Goal: Transaction & Acquisition: Purchase product/service

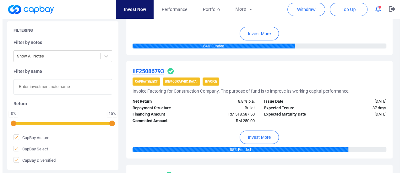
scroll to position [652, 0]
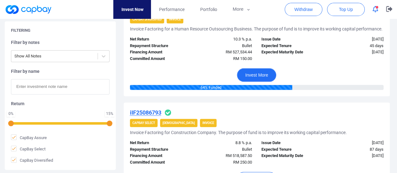
click at [261, 80] on button "Invest More" at bounding box center [256, 75] width 39 height 14
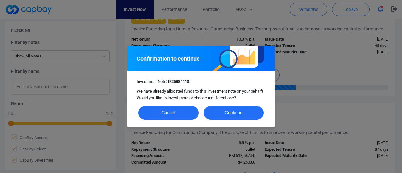
click at [232, 113] on button "Continue" at bounding box center [234, 113] width 61 height 14
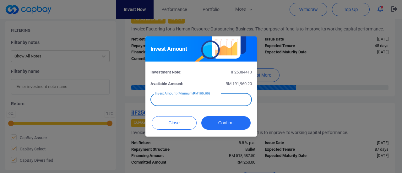
click at [217, 99] on input "text" at bounding box center [201, 99] width 101 height 13
type input "RM 350"
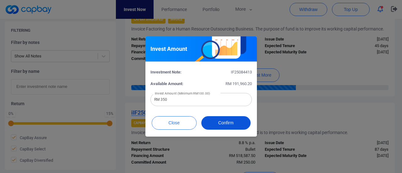
click at [223, 122] on button "Confirm" at bounding box center [225, 123] width 49 height 14
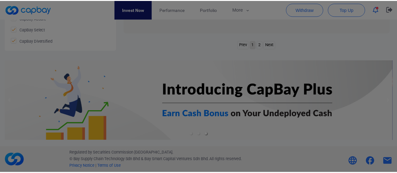
scroll to position [341, 0]
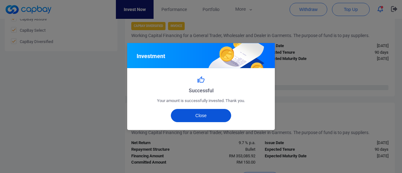
click at [214, 114] on button "Close" at bounding box center [201, 115] width 61 height 13
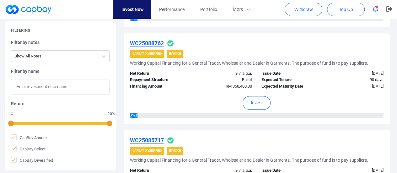
scroll to position [215, 0]
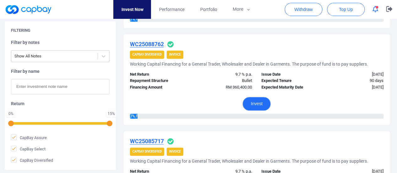
click at [256, 102] on button "Invest" at bounding box center [257, 104] width 28 height 14
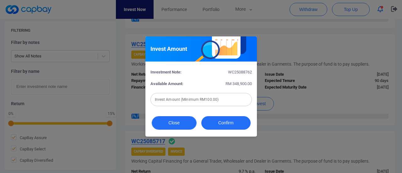
click at [188, 122] on button "Close" at bounding box center [174, 123] width 45 height 14
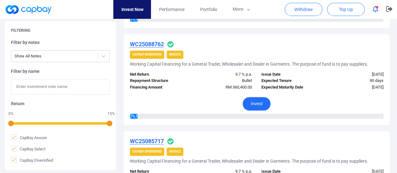
click at [258, 106] on button "Invest" at bounding box center [257, 104] width 28 height 14
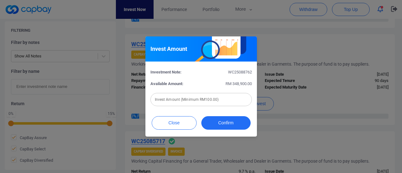
click at [203, 102] on input "text" at bounding box center [201, 99] width 101 height 13
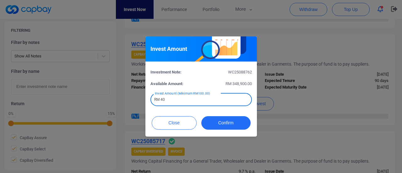
type input "RM 4"
type input "RM 200"
click at [213, 123] on button "Confirm" at bounding box center [225, 123] width 49 height 14
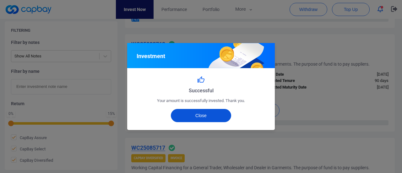
click at [206, 115] on button "Close" at bounding box center [201, 115] width 61 height 13
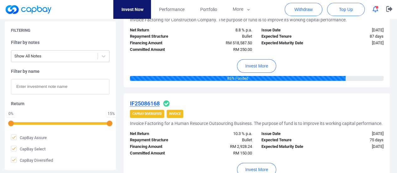
scroll to position [812, 0]
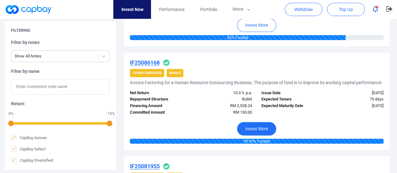
click at [248, 136] on button "Invest More" at bounding box center [256, 129] width 39 height 14
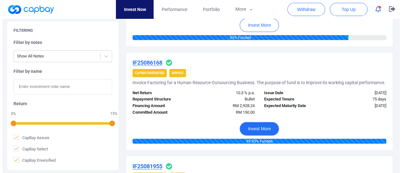
scroll to position [806, 0]
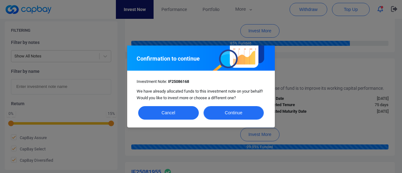
click at [229, 112] on button "Continue" at bounding box center [234, 113] width 61 height 14
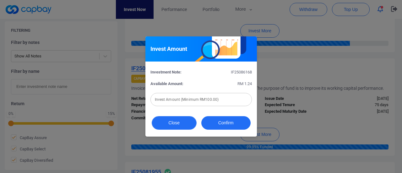
click at [181, 124] on button "Close" at bounding box center [174, 123] width 45 height 14
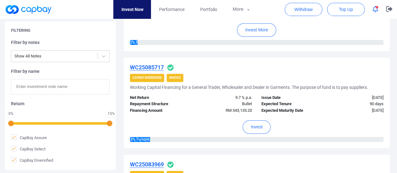
scroll to position [309, 0]
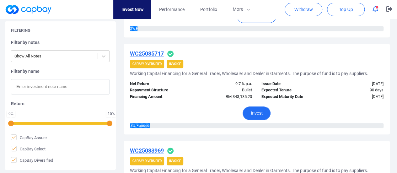
click at [258, 112] on button "Invest" at bounding box center [257, 114] width 28 height 14
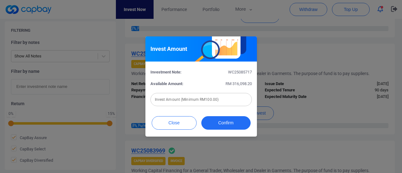
click at [201, 101] on input "text" at bounding box center [201, 99] width 101 height 13
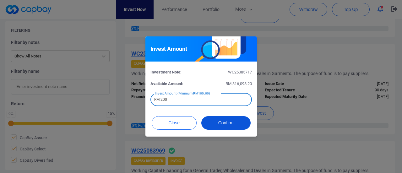
type input "RM 200"
click at [215, 118] on button "Confirm" at bounding box center [225, 123] width 49 height 14
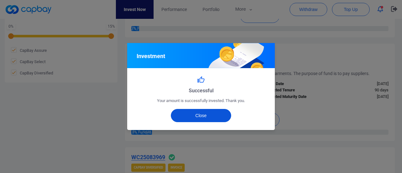
click at [213, 116] on button "Close" at bounding box center [201, 115] width 61 height 13
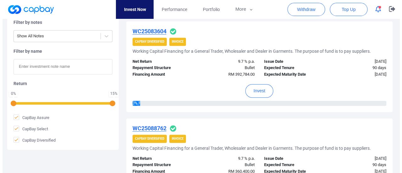
scroll to position [26, 0]
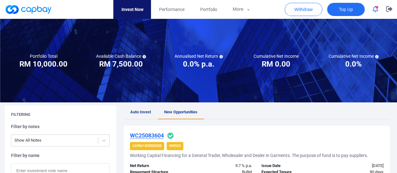
click at [346, 8] on span "Top Up" at bounding box center [346, 9] width 14 height 6
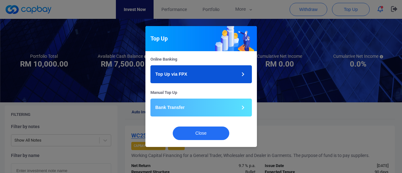
click at [214, 76] on button "Top Up via FPX" at bounding box center [201, 74] width 101 height 18
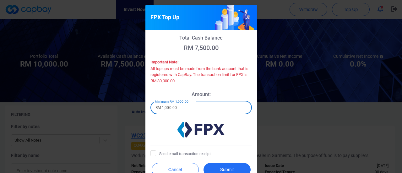
click at [196, 107] on input "RM 1,000.00" at bounding box center [201, 107] width 101 height 13
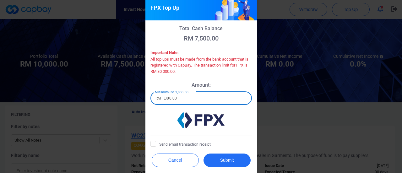
scroll to position [14, 0]
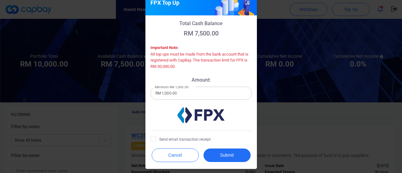
click at [146, 139] on div "Total Cash Balance RM 7,500.00 Important Note: All top ups must be made from th…" at bounding box center [201, 79] width 112 height 129
click at [180, 91] on input "RM 1,000.00" at bounding box center [201, 93] width 101 height 13
click at [181, 94] on input "RM 1,000.00" at bounding box center [201, 93] width 101 height 13
click at [165, 92] on input "RM 1,000.00" at bounding box center [201, 93] width 101 height 13
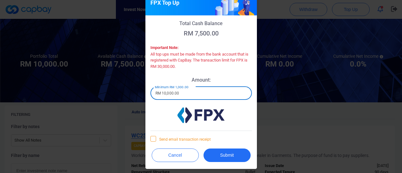
type input "RM 10,000.00"
click at [151, 139] on icon at bounding box center [153, 138] width 5 height 5
click at [0, 0] on input "Send email transaction receipt" at bounding box center [0, 0] width 0 height 0
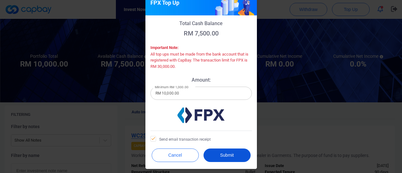
click at [223, 157] on button "Submit" at bounding box center [227, 156] width 47 height 14
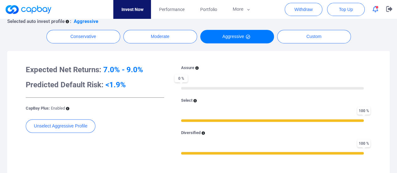
scroll to position [63, 0]
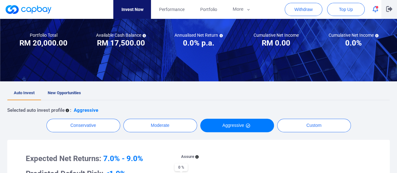
click at [388, 9] on icon "button" at bounding box center [389, 9] width 6 height 6
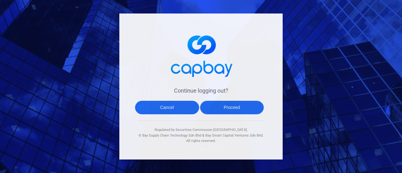
click at [242, 108] on button "Proceed" at bounding box center [232, 108] width 64 height 14
